Goal: Information Seeking & Learning: Learn about a topic

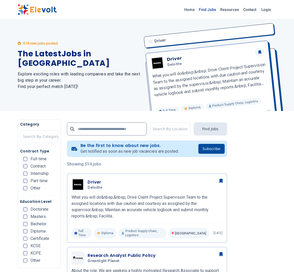
click at [214, 9] on link "Find Jobs" at bounding box center [207, 9] width 21 height 8
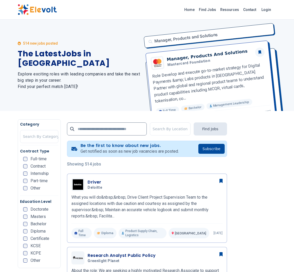
click at [153, 11] on div "Home Find Jobs Resources Contact Login" at bounding box center [147, 9] width 267 height 11
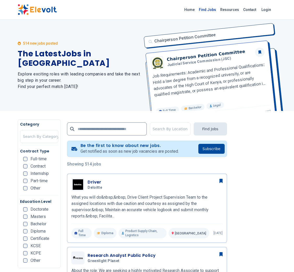
click at [216, 10] on link "Find Jobs" at bounding box center [207, 9] width 21 height 8
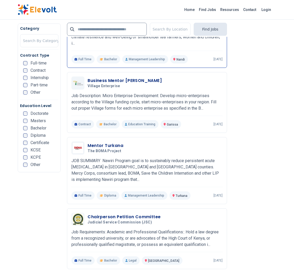
scroll to position [811, 0]
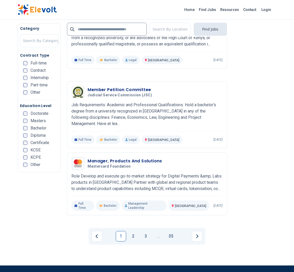
scroll to position [1011, 0]
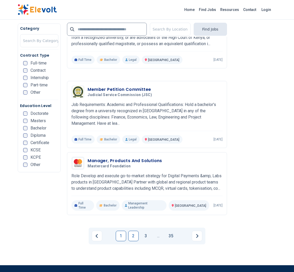
click at [129, 230] on link "2" at bounding box center [133, 235] width 10 height 10
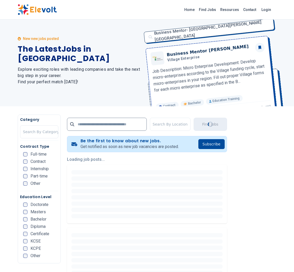
scroll to position [0, 0]
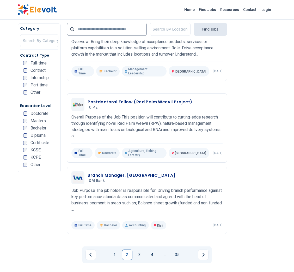
scroll to position [1053, 0]
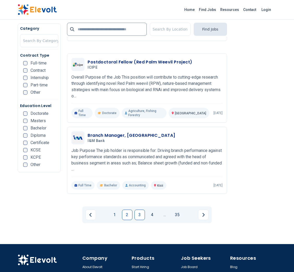
click at [139, 209] on link "3" at bounding box center [139, 214] width 10 height 10
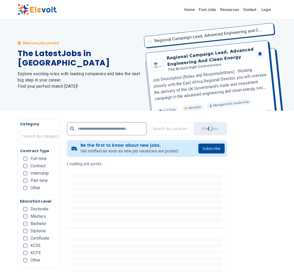
scroll to position [0, 0]
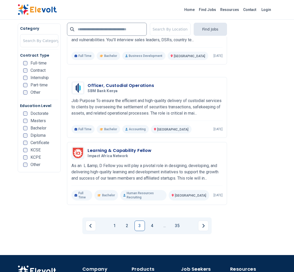
scroll to position [1026, 0]
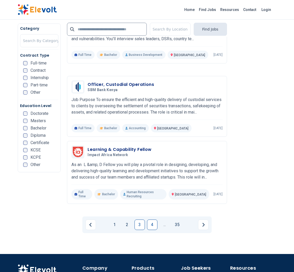
click at [154, 219] on link "4" at bounding box center [152, 224] width 10 height 10
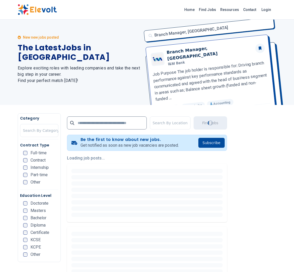
scroll to position [0, 0]
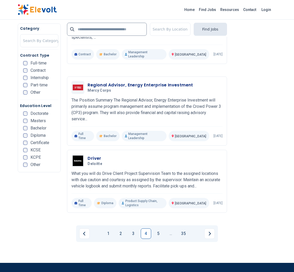
scroll to position [1040, 0]
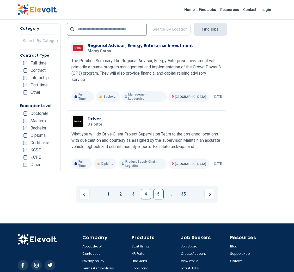
click at [158, 189] on link "5" at bounding box center [158, 194] width 10 height 10
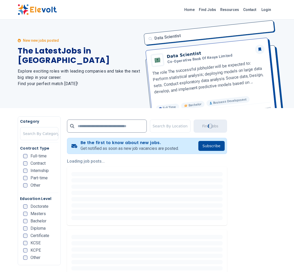
scroll to position [0, 0]
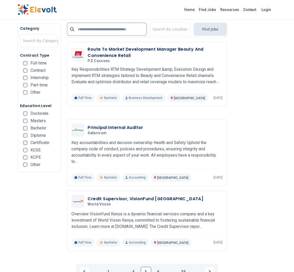
scroll to position [946, 0]
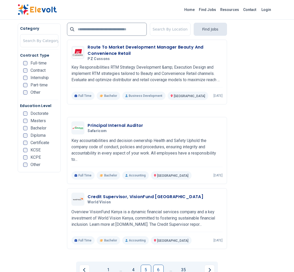
click at [159, 264] on link "6" at bounding box center [158, 269] width 10 height 10
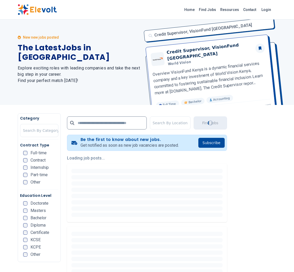
scroll to position [0, 0]
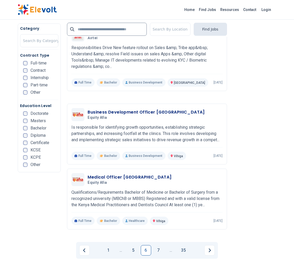
scroll to position [997, 0]
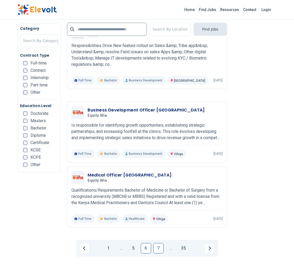
click at [158, 243] on link "7" at bounding box center [158, 248] width 10 height 10
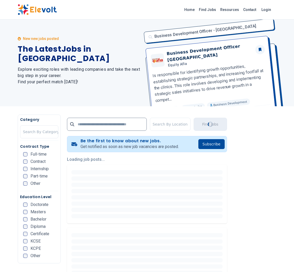
scroll to position [0, 0]
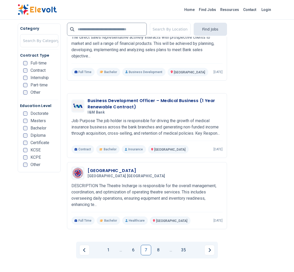
scroll to position [981, 0]
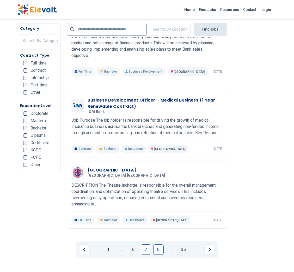
click at [157, 244] on link "8" at bounding box center [158, 249] width 10 height 10
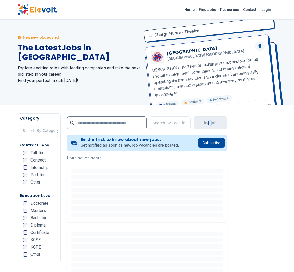
scroll to position [0, 0]
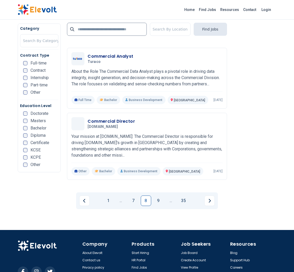
scroll to position [1032, 0]
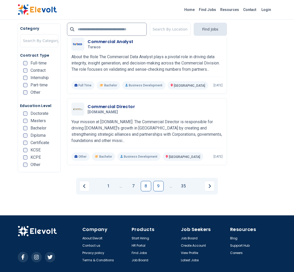
click at [157, 181] on link "9" at bounding box center [158, 186] width 10 height 10
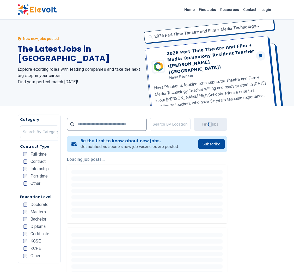
scroll to position [0, 0]
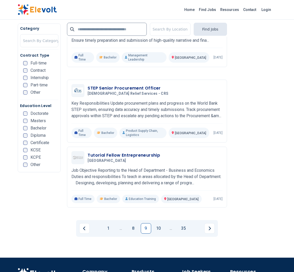
scroll to position [1011, 0]
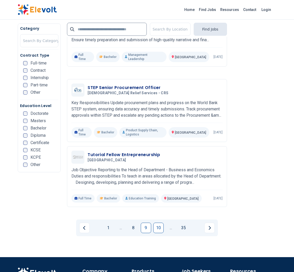
click at [157, 222] on link "10" at bounding box center [158, 227] width 10 height 10
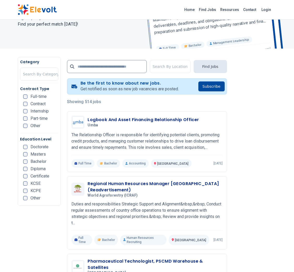
scroll to position [64, 0]
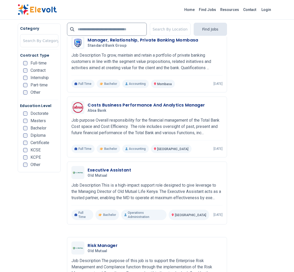
scroll to position [849, 0]
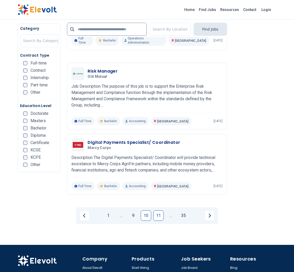
click at [157, 210] on link "11" at bounding box center [158, 215] width 10 height 10
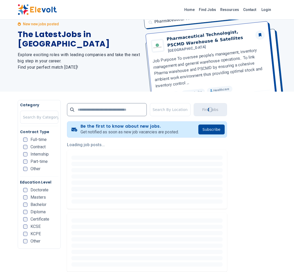
scroll to position [0, 0]
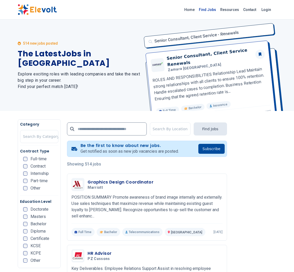
click at [208, 13] on link "Find Jobs" at bounding box center [207, 9] width 21 height 8
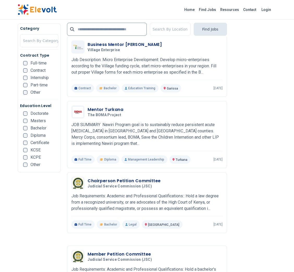
scroll to position [845, 0]
